Goal: Information Seeking & Learning: Learn about a topic

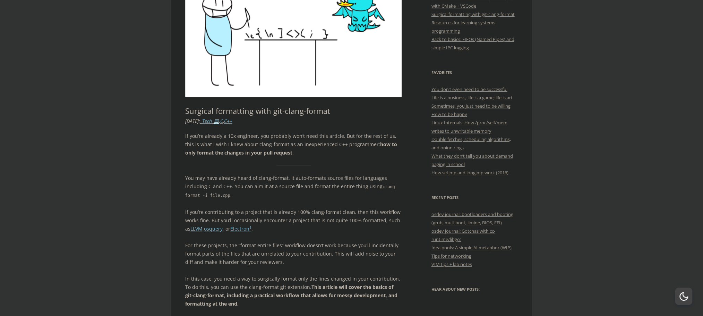
scroll to position [208, 0]
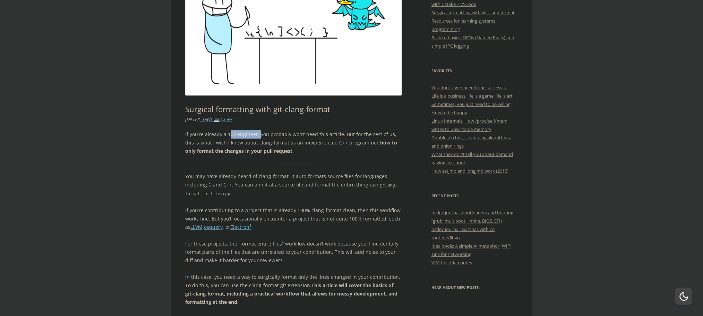
drag, startPoint x: 228, startPoint y: 136, endPoint x: 258, endPoint y: 133, distance: 30.3
click at [258, 133] on p "If you’re already a 10x engineer, you probably won’t need this article. But for…" at bounding box center [293, 142] width 217 height 25
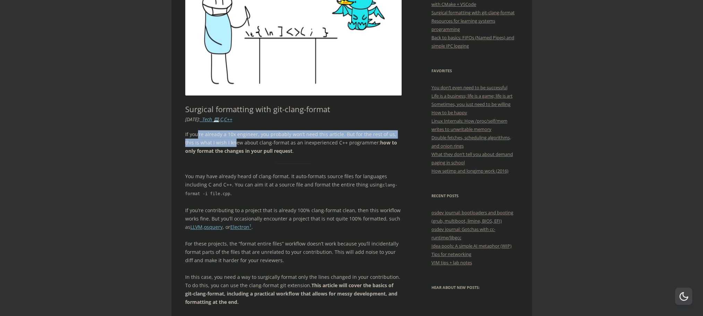
drag, startPoint x: 225, startPoint y: 132, endPoint x: 225, endPoint y: 143, distance: 10.4
click at [225, 143] on p "If you’re already a 10x engineer, you probably won’t need this article. But for…" at bounding box center [293, 142] width 217 height 25
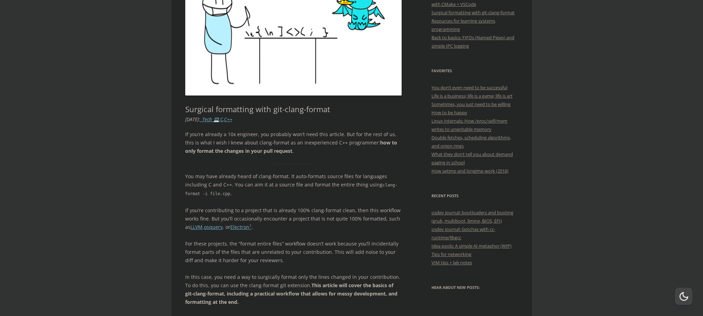
drag, startPoint x: 203, startPoint y: 143, endPoint x: 230, endPoint y: 153, distance: 28.7
click at [230, 153] on p "If you’re already a 10x engineer, you probably won’t need this article. But for…" at bounding box center [293, 142] width 217 height 25
click at [230, 153] on strong "how to only format the changes in your pull request" at bounding box center [291, 146] width 212 height 15
drag, startPoint x: 245, startPoint y: 153, endPoint x: 213, endPoint y: 147, distance: 32.4
click at [213, 147] on p "If you’re already a 10x engineer, you probably won’t need this article. But for…" at bounding box center [293, 142] width 217 height 25
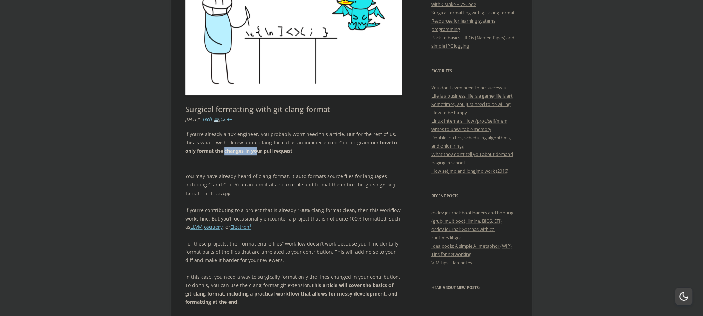
click at [213, 147] on p "If you’re already a 10x engineer, you probably won’t need this article. But for…" at bounding box center [293, 142] width 217 height 25
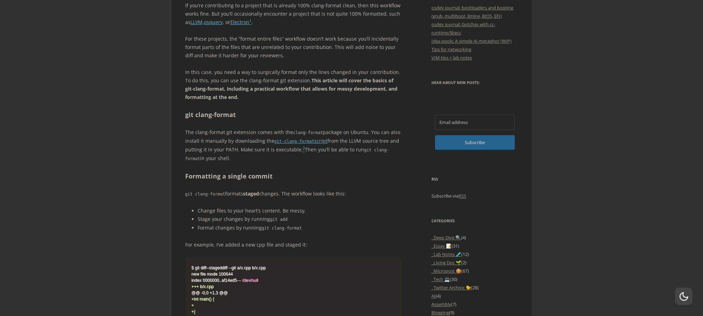
scroll to position [416, 0]
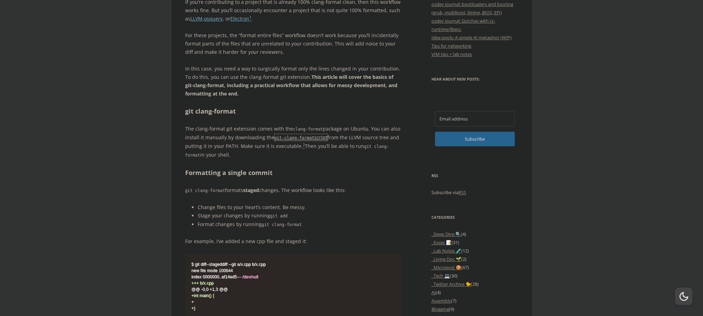
click at [303, 139] on code "git-clang-format" at bounding box center [294, 137] width 40 height 5
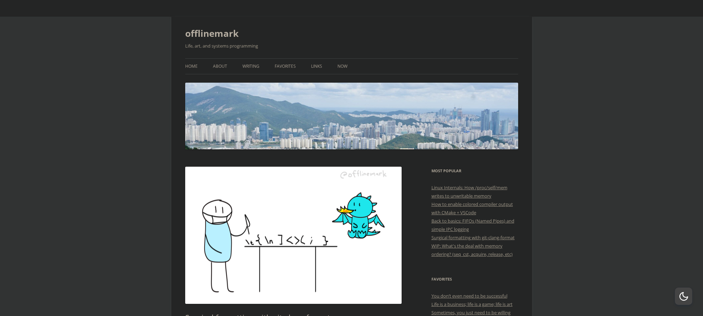
scroll to position [416, 0]
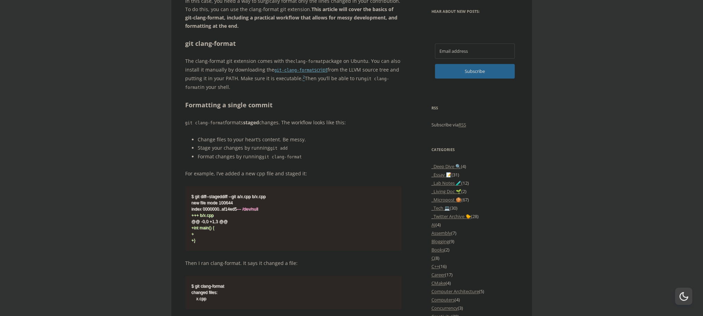
scroll to position [500, 0]
